Goal: Information Seeking & Learning: Learn about a topic

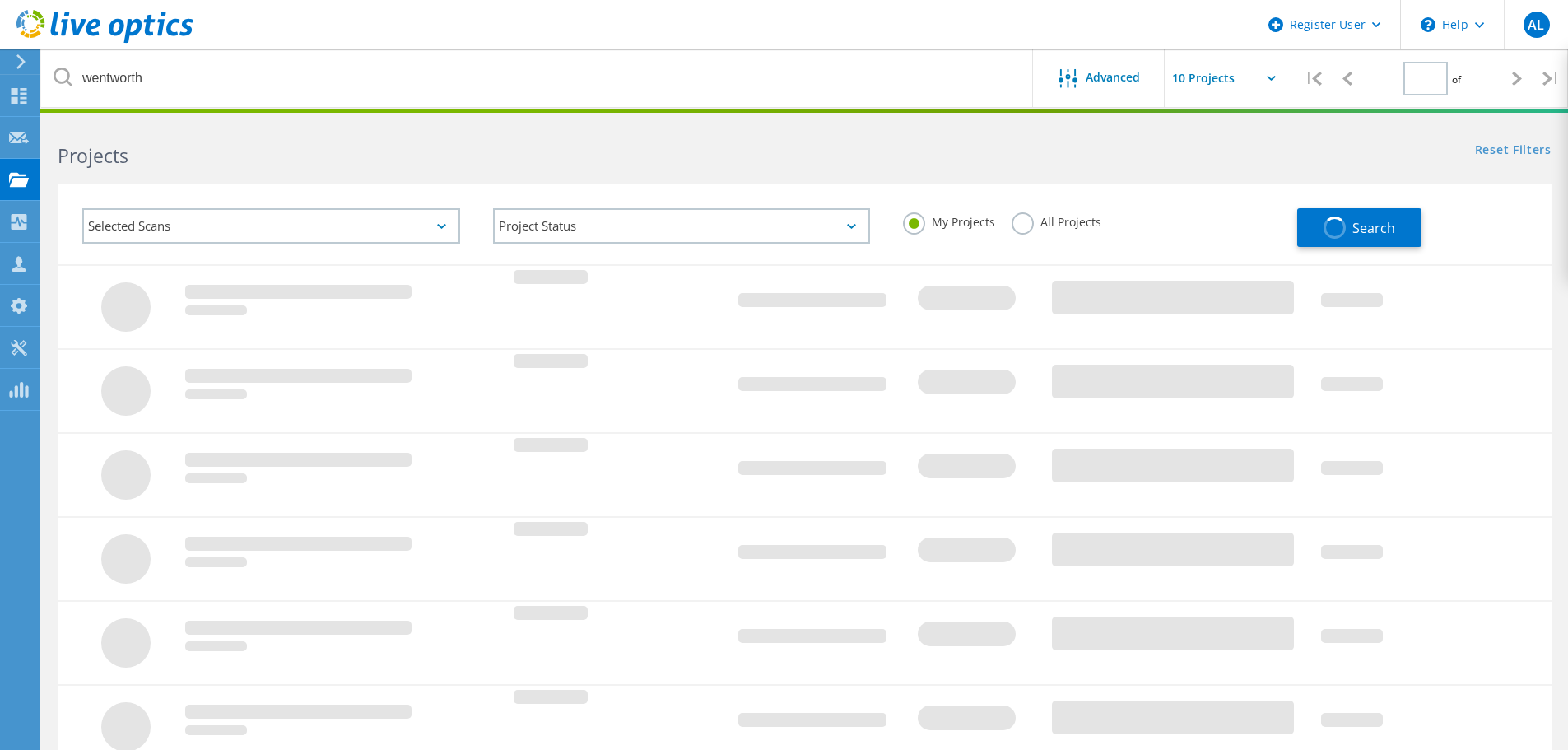
type input "1"
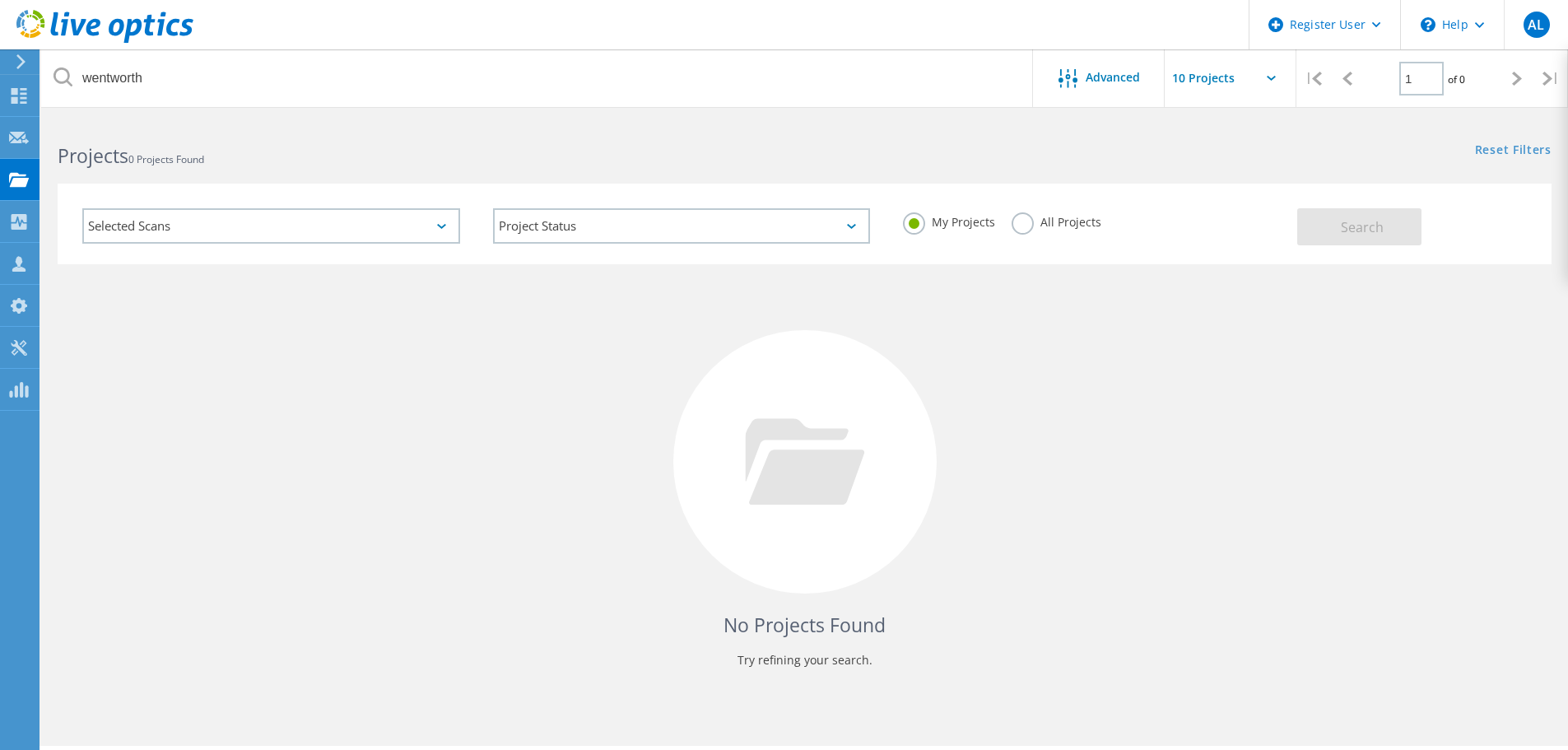
click at [1084, 228] on label "All Projects" at bounding box center [1057, 220] width 90 height 16
click at [0, 0] on input "All Projects" at bounding box center [0, 0] width 0 height 0
drag, startPoint x: 447, startPoint y: 50, endPoint x: 395, endPoint y: 56, distance: 52.3
click at [401, 120] on div "Register User \n Help Explore Helpful Articles Contact Support AL Dell User [PE…" at bounding box center [784, 457] width 1568 height 676
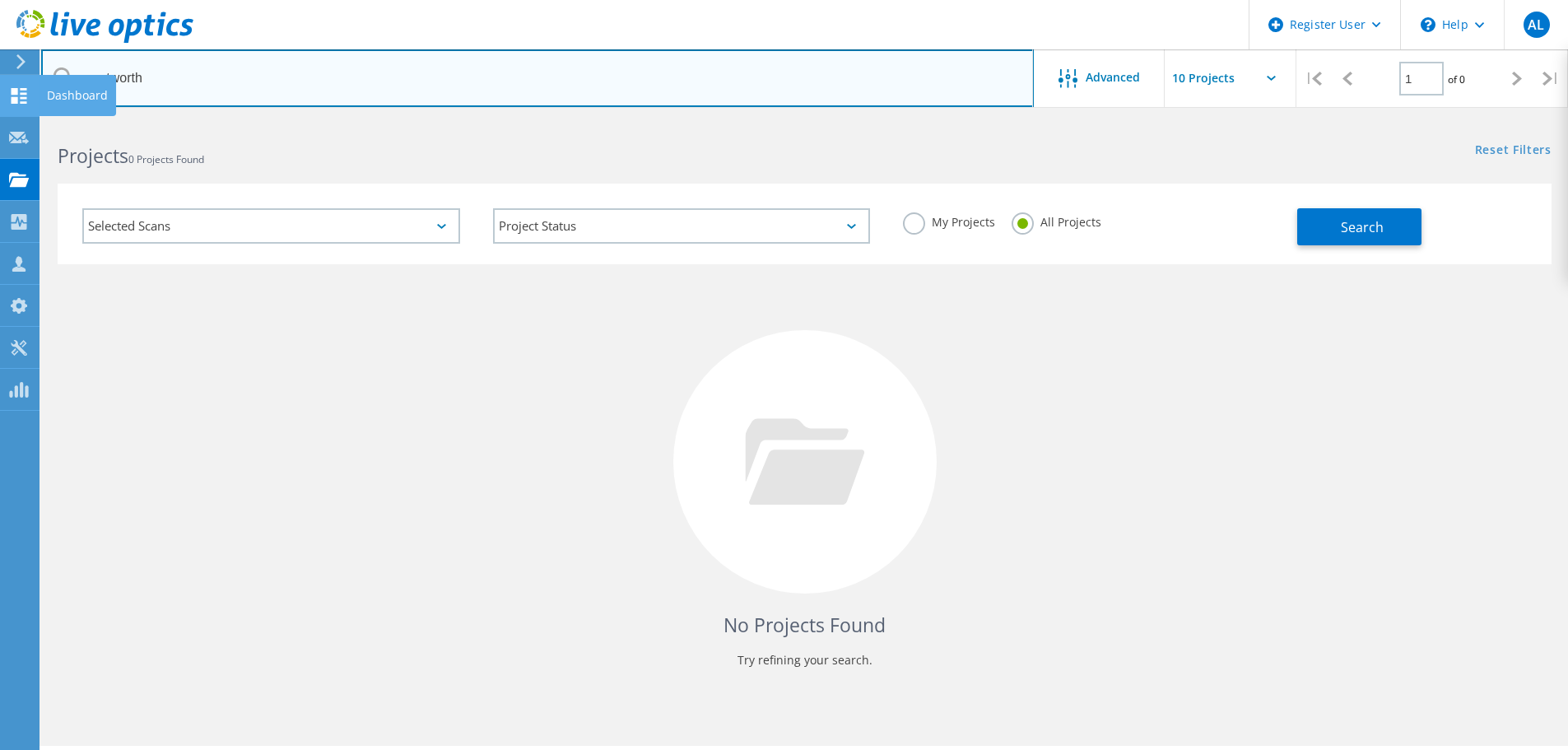
drag, startPoint x: 362, startPoint y: 74, endPoint x: 38, endPoint y: 77, distance: 324.0
click at [38, 120] on div "Register User \n Help Explore Helpful Articles Contact Support AL Dell User [PE…" at bounding box center [784, 457] width 1568 height 676
type input "w"
type input "aspect"
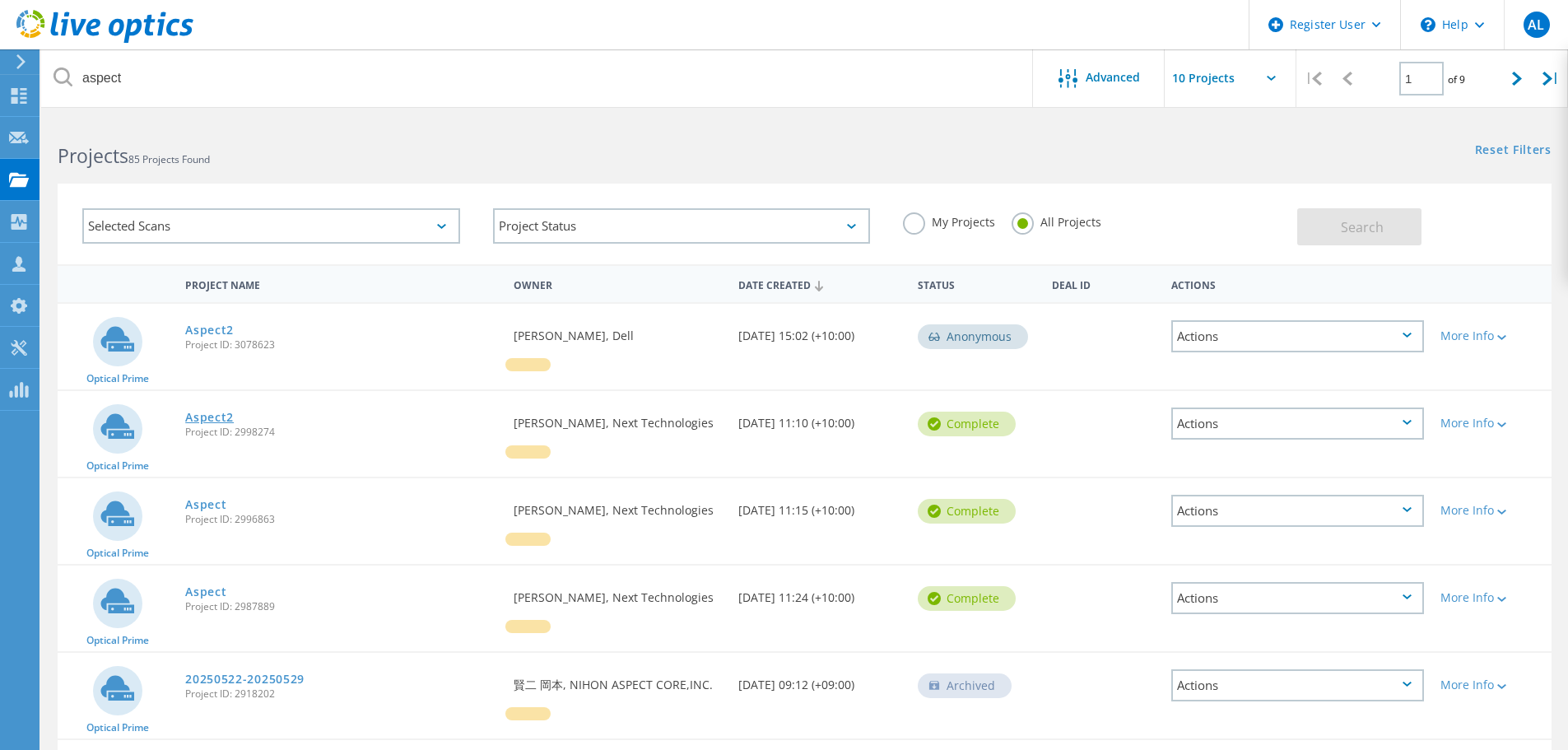
click at [215, 420] on link "Aspect2" at bounding box center [210, 417] width 49 height 11
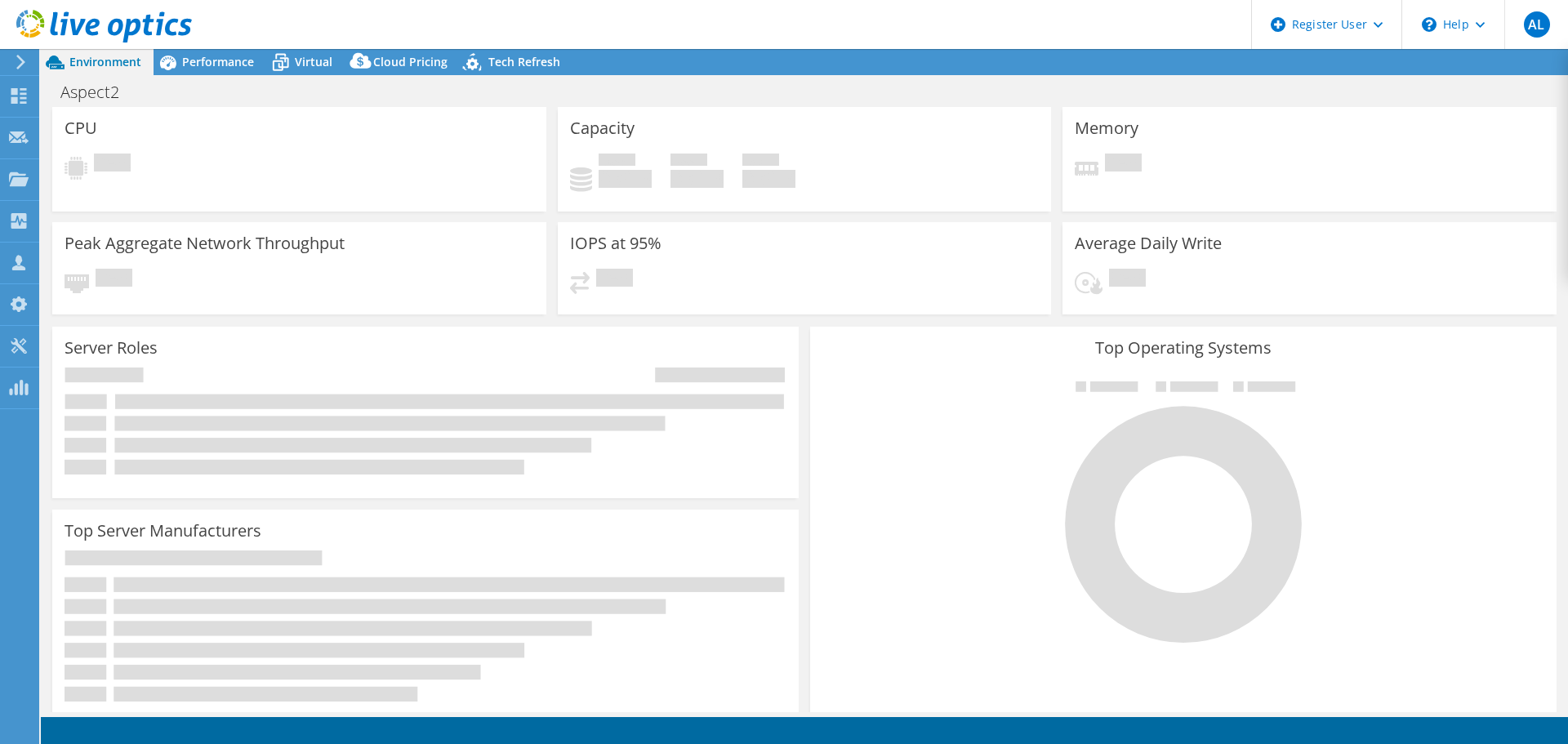
select select "Australia"
select select "AUD"
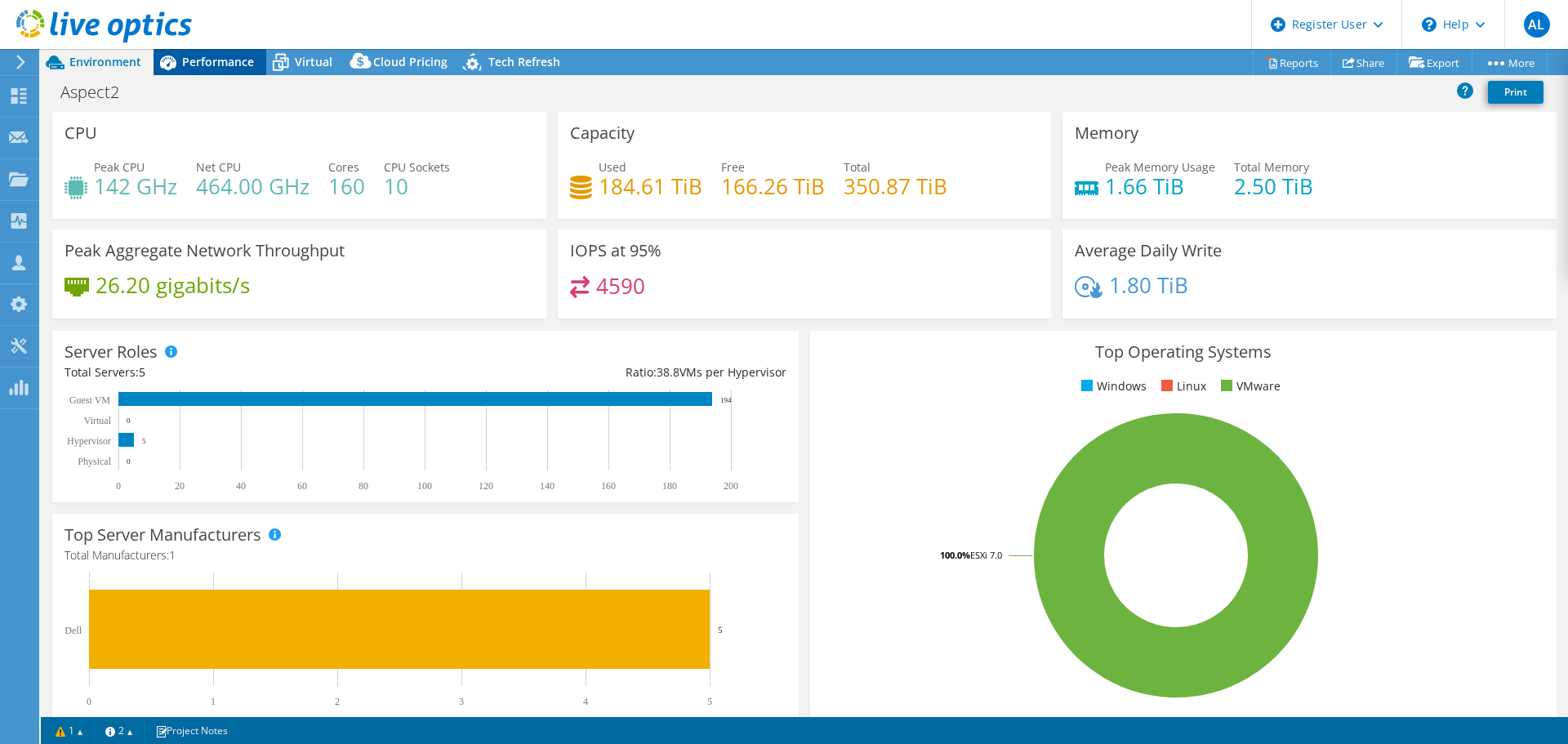
click at [203, 61] on span "Performance" at bounding box center [218, 62] width 72 height 16
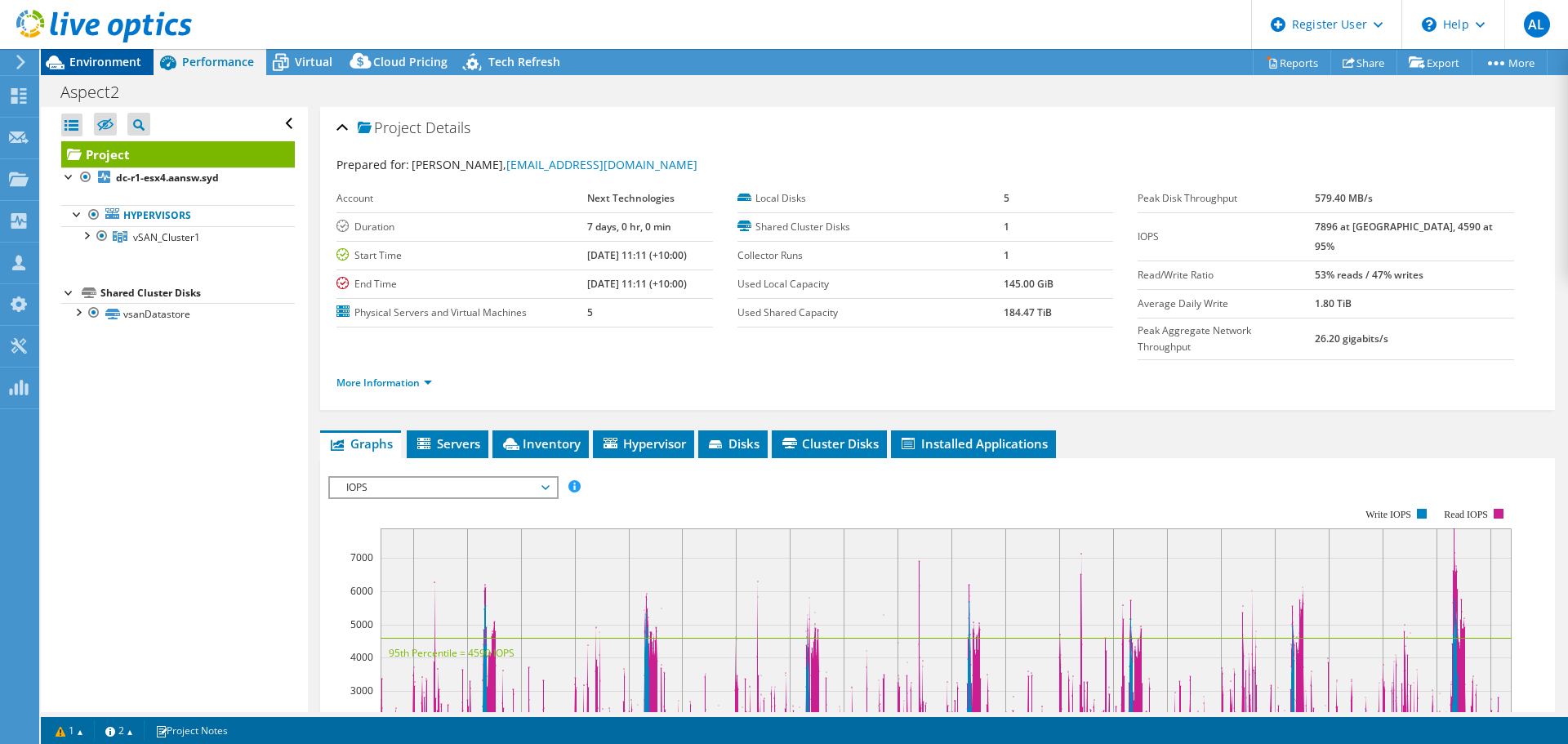
click at [106, 61] on span "Environment" at bounding box center [105, 62] width 72 height 16
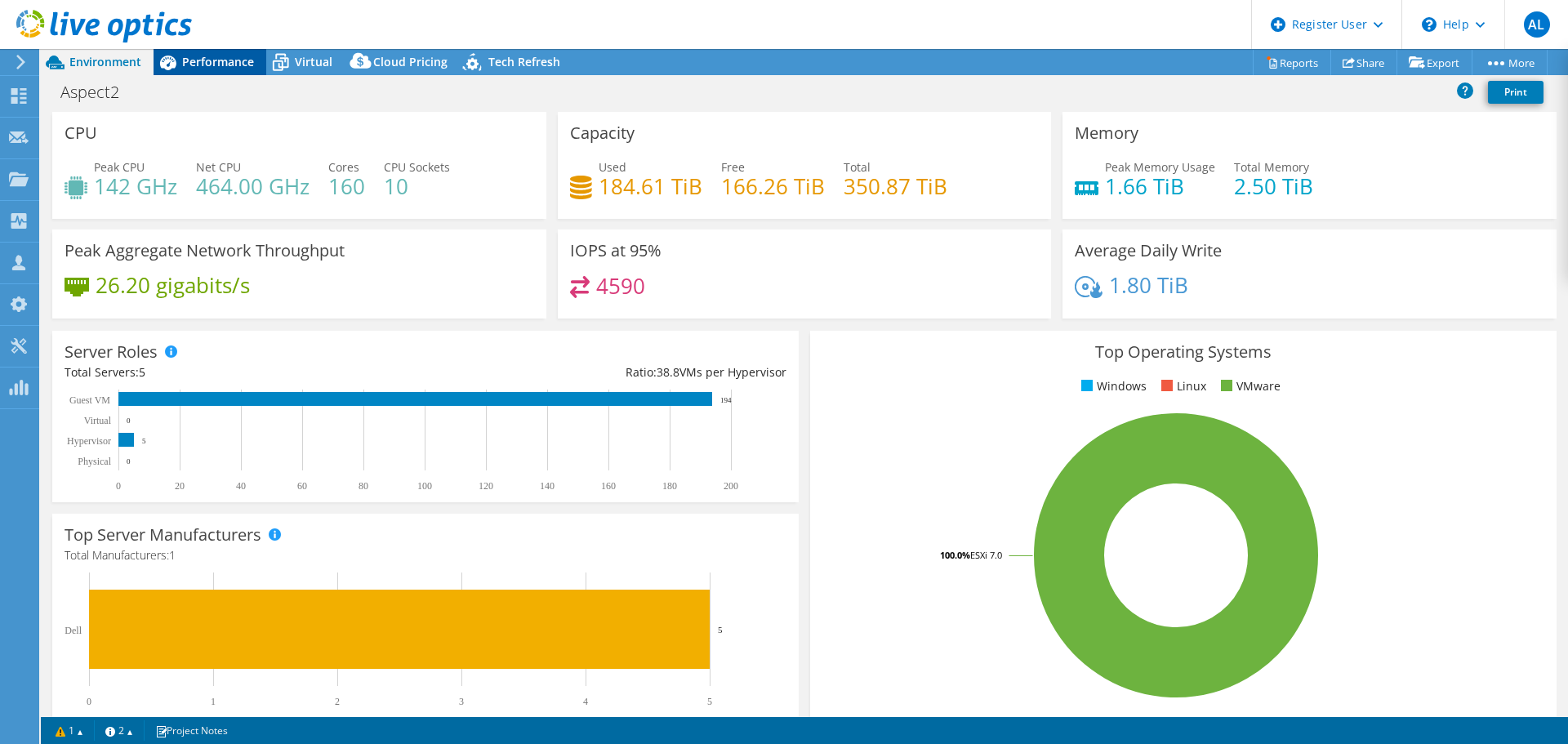
click at [205, 58] on span "Performance" at bounding box center [218, 62] width 72 height 16
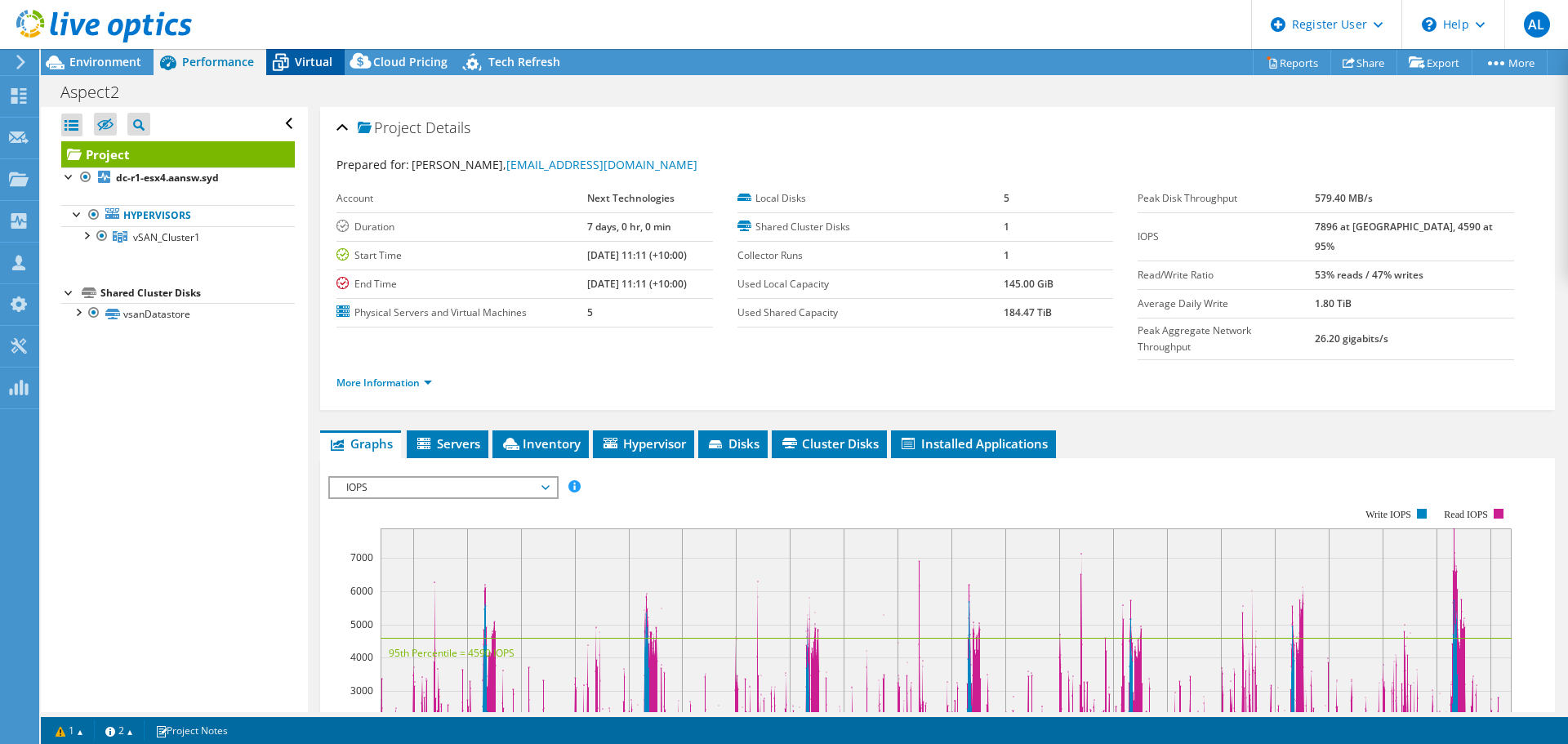
click at [334, 64] on div "Virtual" at bounding box center [305, 62] width 78 height 26
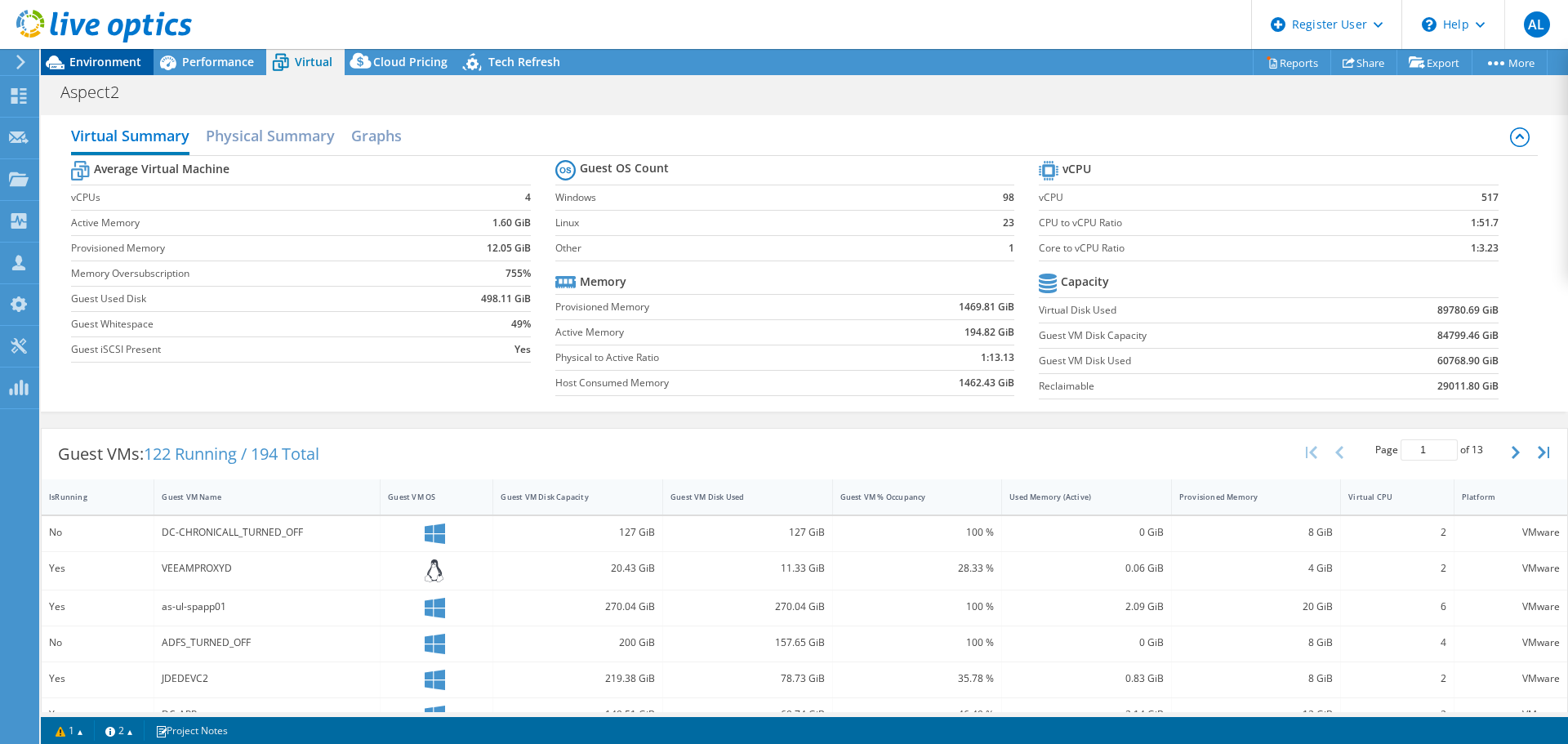
click at [101, 61] on span "Environment" at bounding box center [105, 62] width 72 height 16
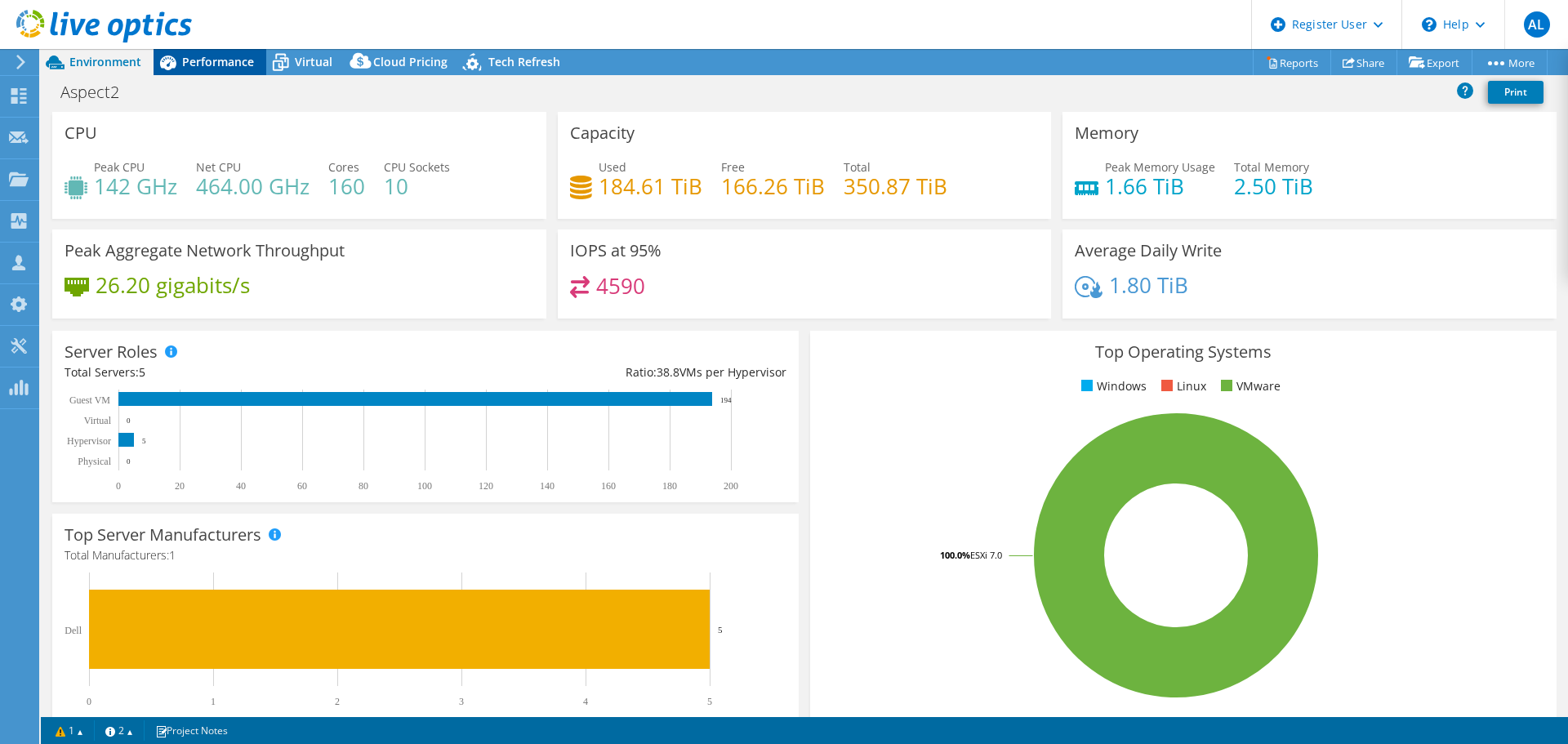
click at [226, 71] on div "Performance" at bounding box center [210, 62] width 113 height 26
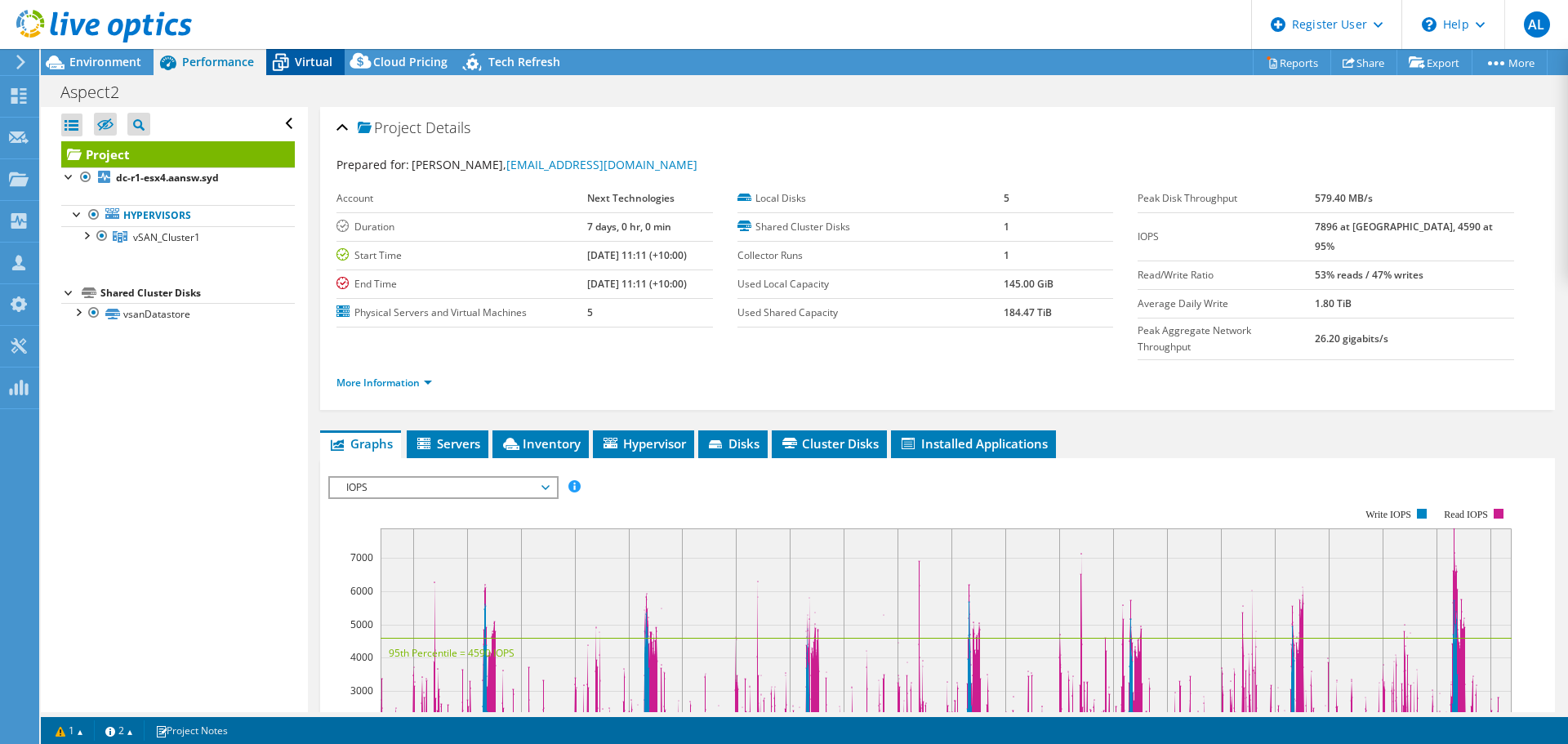
click at [317, 55] on span "Virtual" at bounding box center [313, 62] width 37 height 16
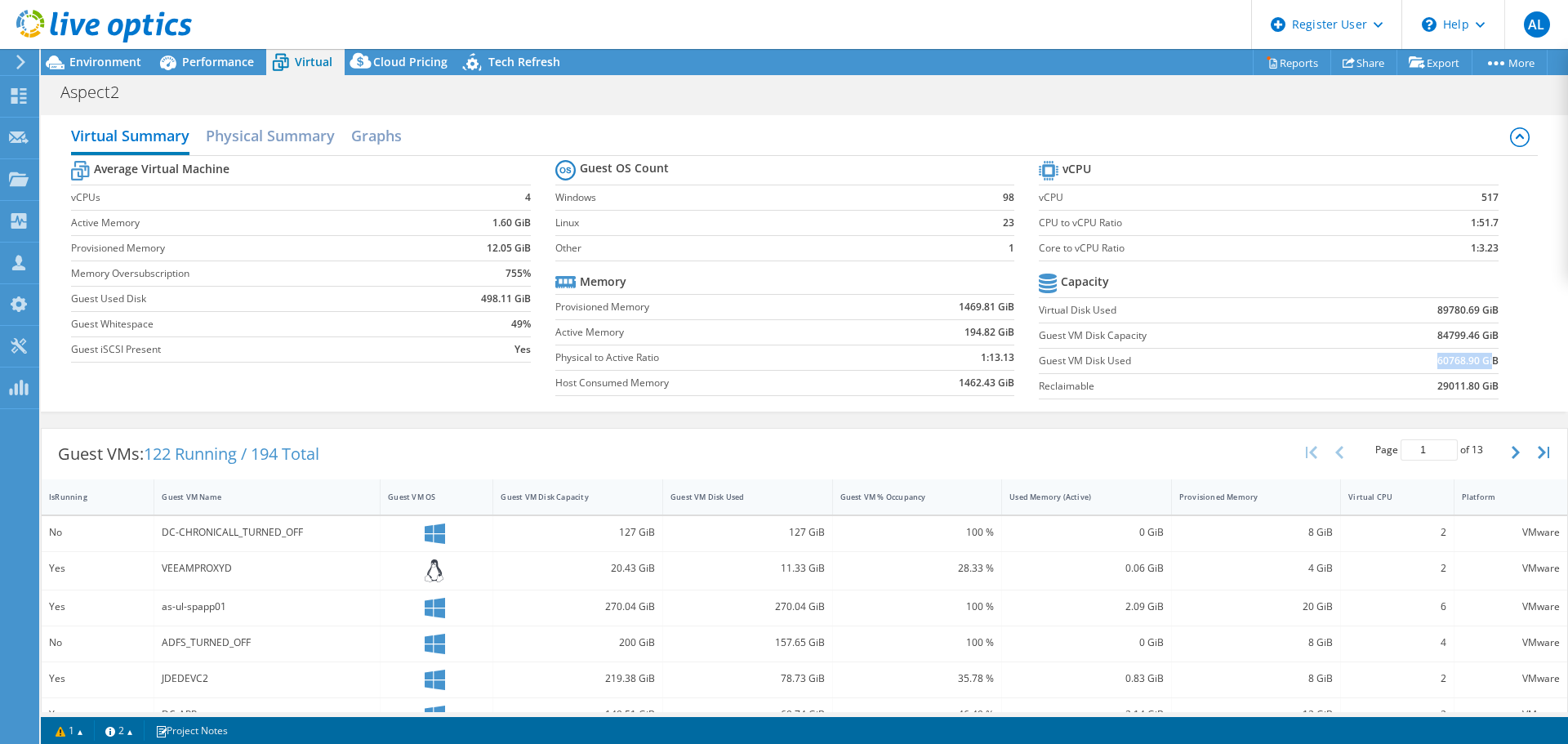
drag, startPoint x: 1428, startPoint y: 356, endPoint x: 1480, endPoint y: 358, distance: 52.0
click at [1480, 358] on b "60768.90 GiB" at bounding box center [1468, 361] width 62 height 16
